Goal: Transaction & Acquisition: Purchase product/service

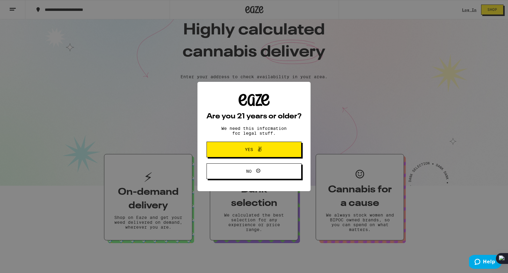
click at [242, 150] on span "Yes" at bounding box center [254, 150] width 46 height 8
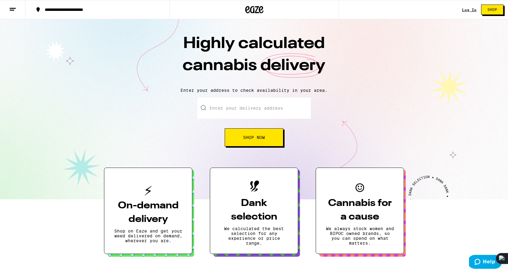
click at [278, 107] on input "Enter your delivery address" at bounding box center [253, 108] width 113 height 21
click at [276, 108] on input "Enter your delivery address" at bounding box center [253, 108] width 113 height 21
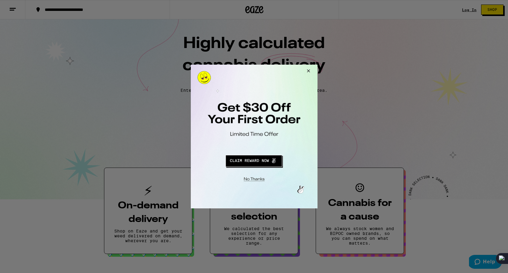
click at [309, 72] on button "Close Modal" at bounding box center [307, 72] width 16 height 15
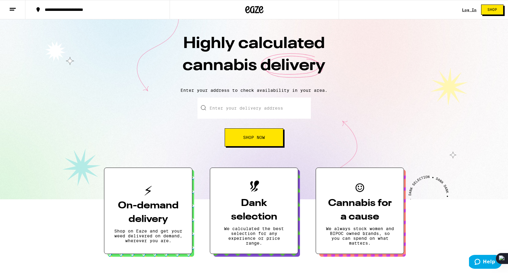
click at [270, 109] on input "Enter your delivery address" at bounding box center [253, 108] width 113 height 21
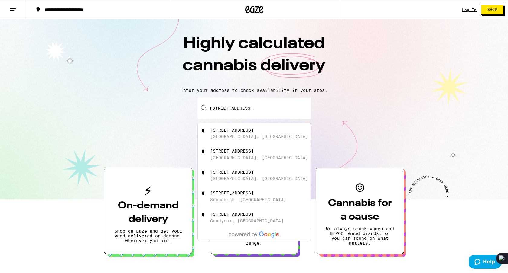
click at [226, 135] on div "[STREET_ADDRESS]" at bounding box center [264, 133] width 108 height 11
type input "[STREET_ADDRESS]"
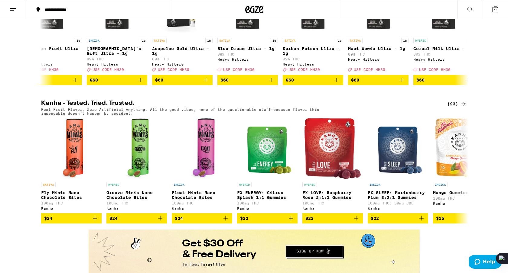
scroll to position [305, 0]
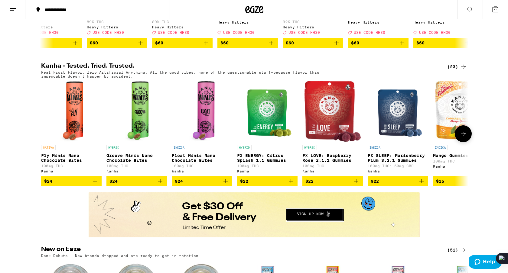
click at [467, 138] on icon at bounding box center [463, 133] width 7 height 7
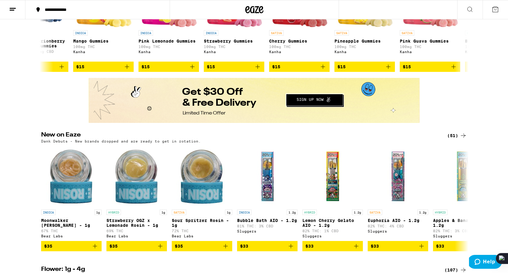
scroll to position [422, 0]
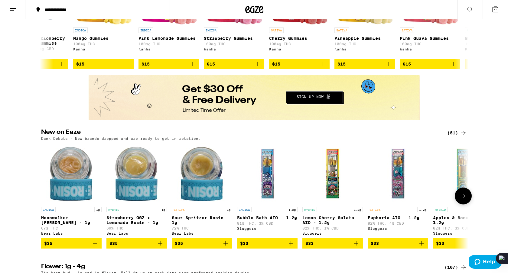
click at [460, 200] on icon at bounding box center [463, 196] width 7 height 7
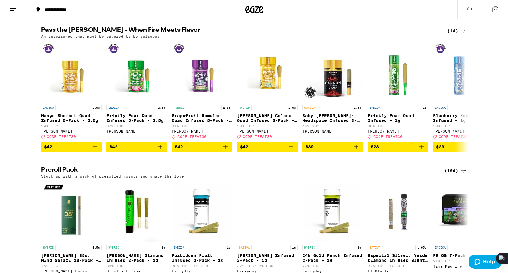
scroll to position [1476, 0]
